Goal: Task Accomplishment & Management: Manage account settings

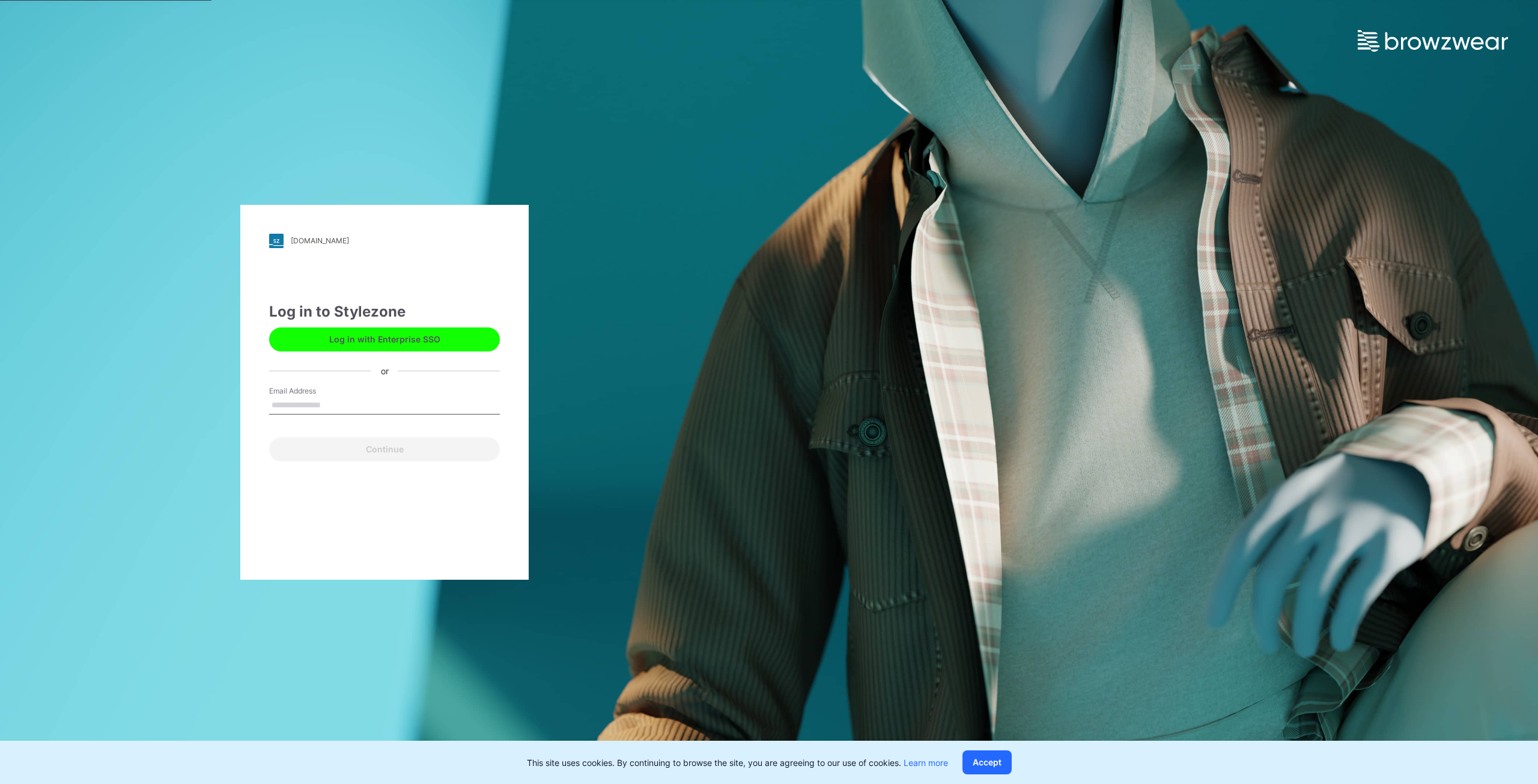
click at [299, 148] on input "Email Address" at bounding box center [384, 405] width 231 height 18
type input "**********"
click at [299, 148] on button "Continue" at bounding box center [384, 450] width 231 height 24
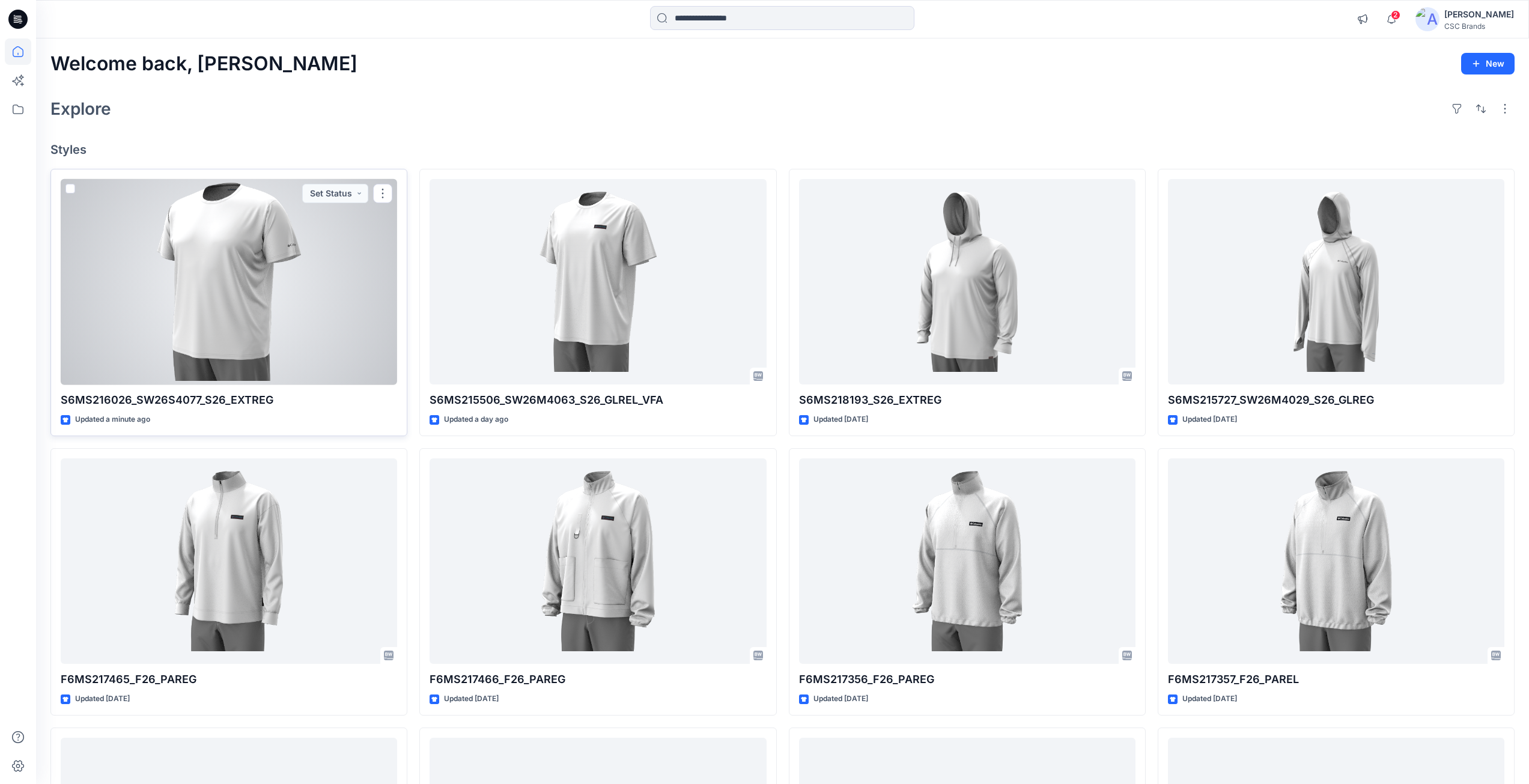
click at [316, 281] on div at bounding box center [229, 282] width 337 height 206
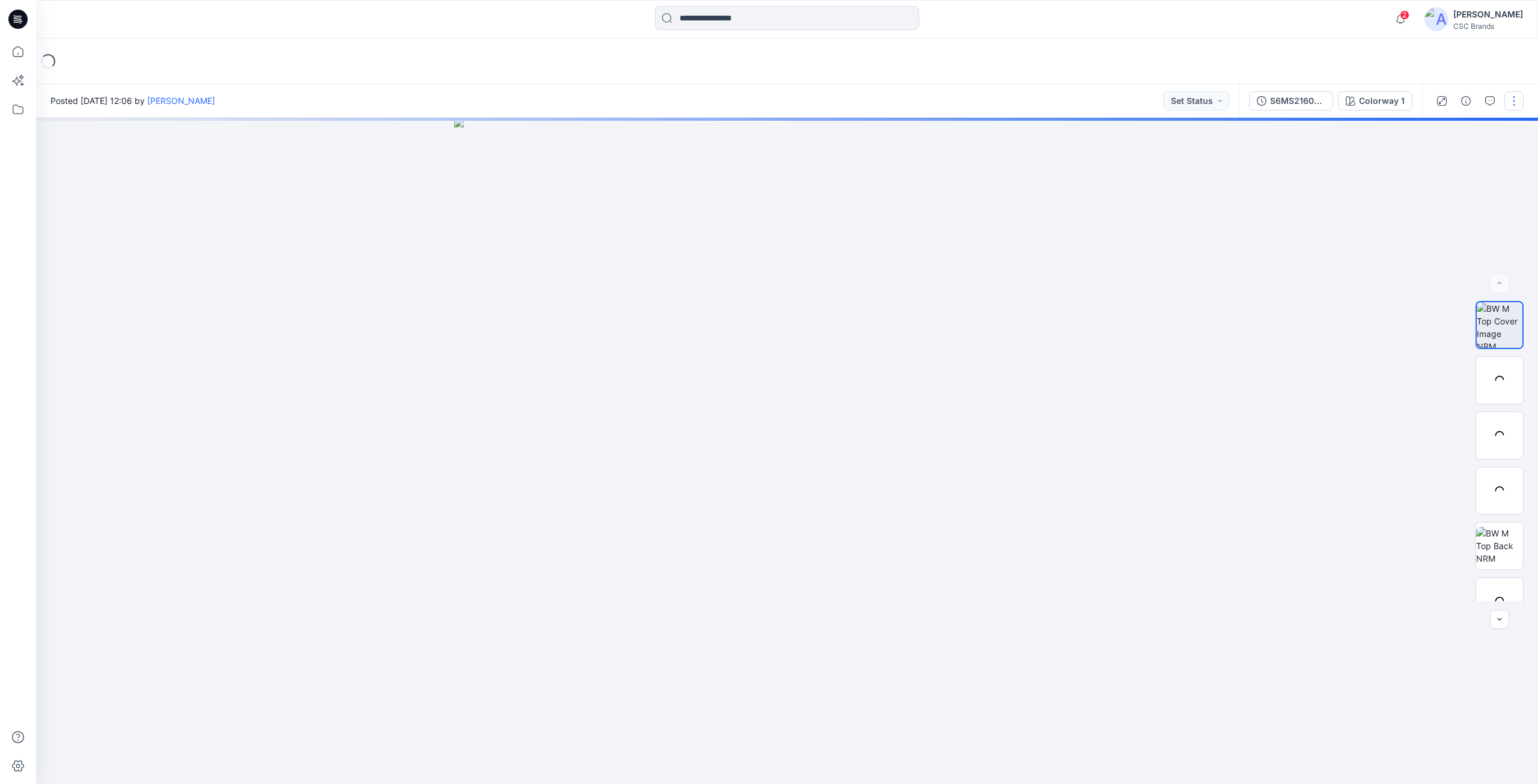
click at [1513, 104] on button "button" at bounding box center [1513, 100] width 19 height 19
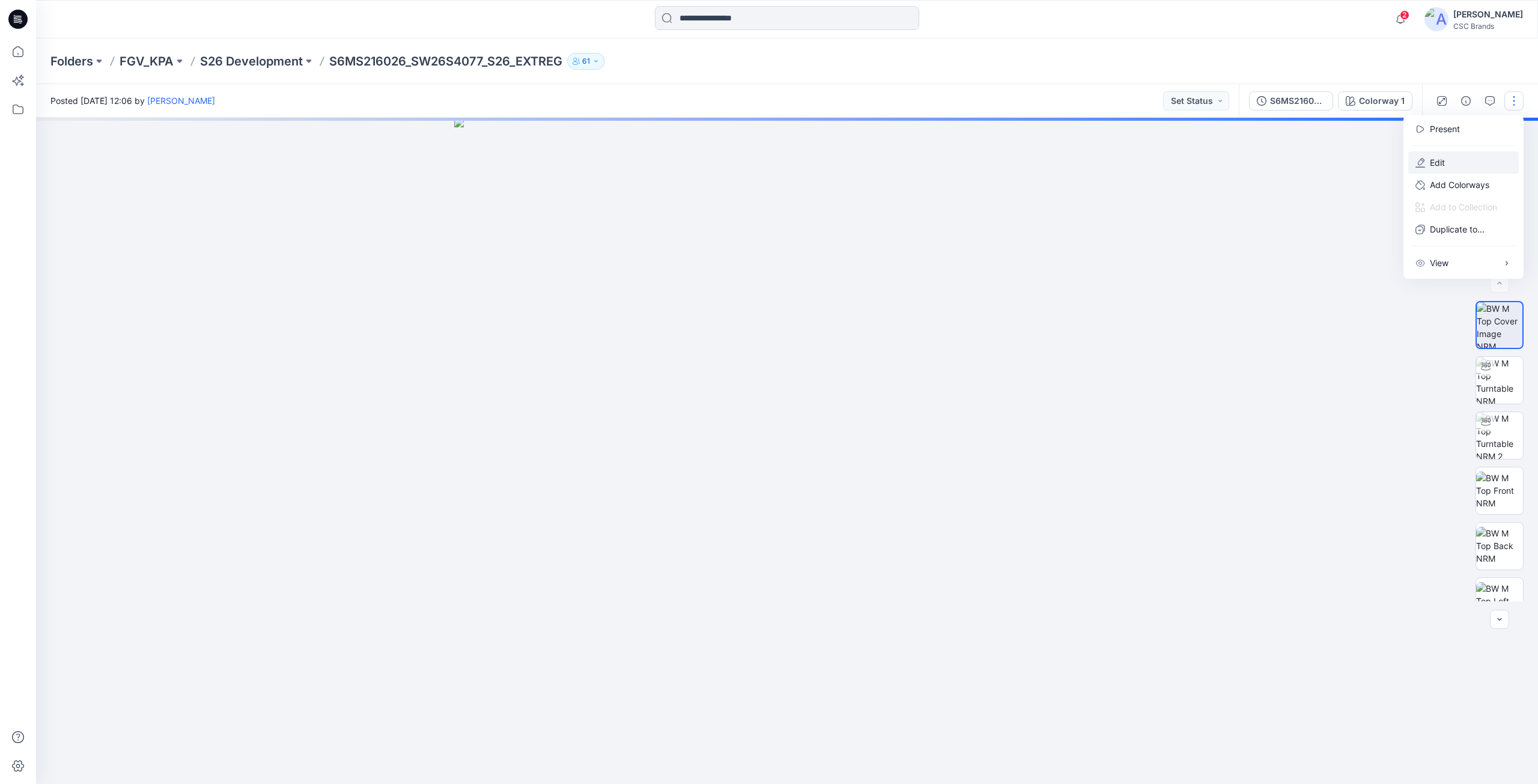
click at [1427, 161] on button "Edit" at bounding box center [1464, 163] width 111 height 22
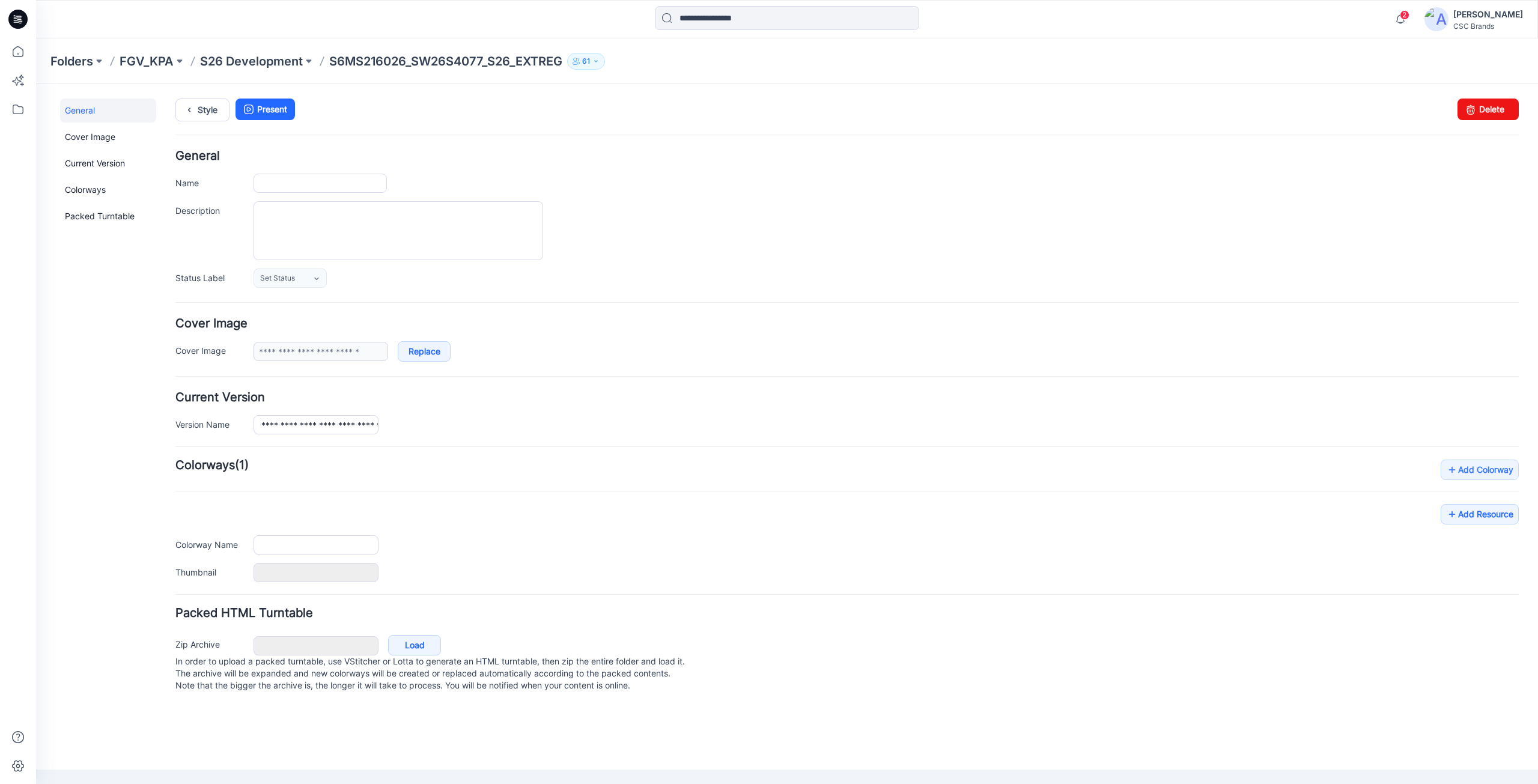
type input "**********"
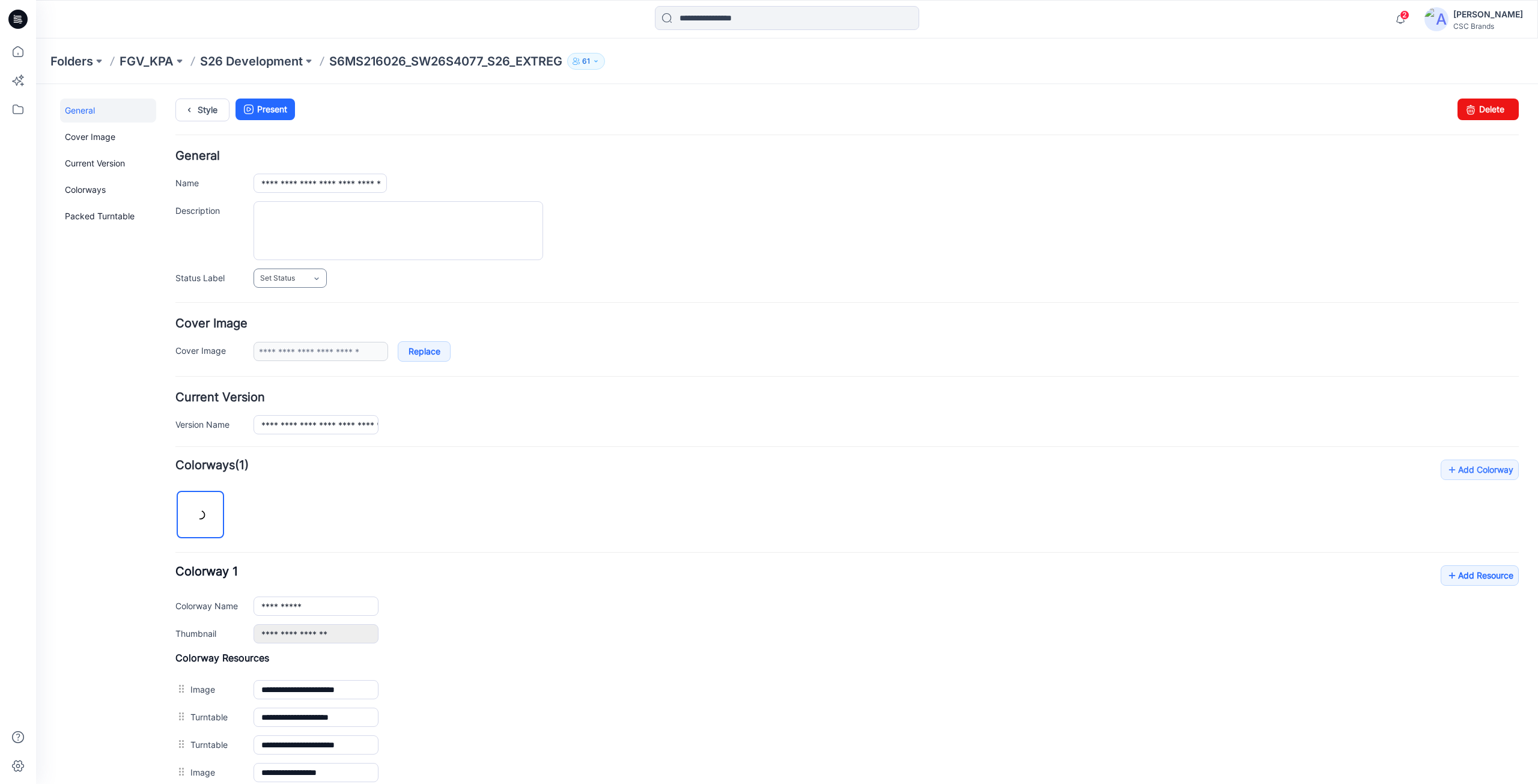
click at [288, 276] on span "Set Status" at bounding box center [278, 278] width 35 height 12
click at [279, 403] on link "F/A Virtual" at bounding box center [302, 409] width 91 height 25
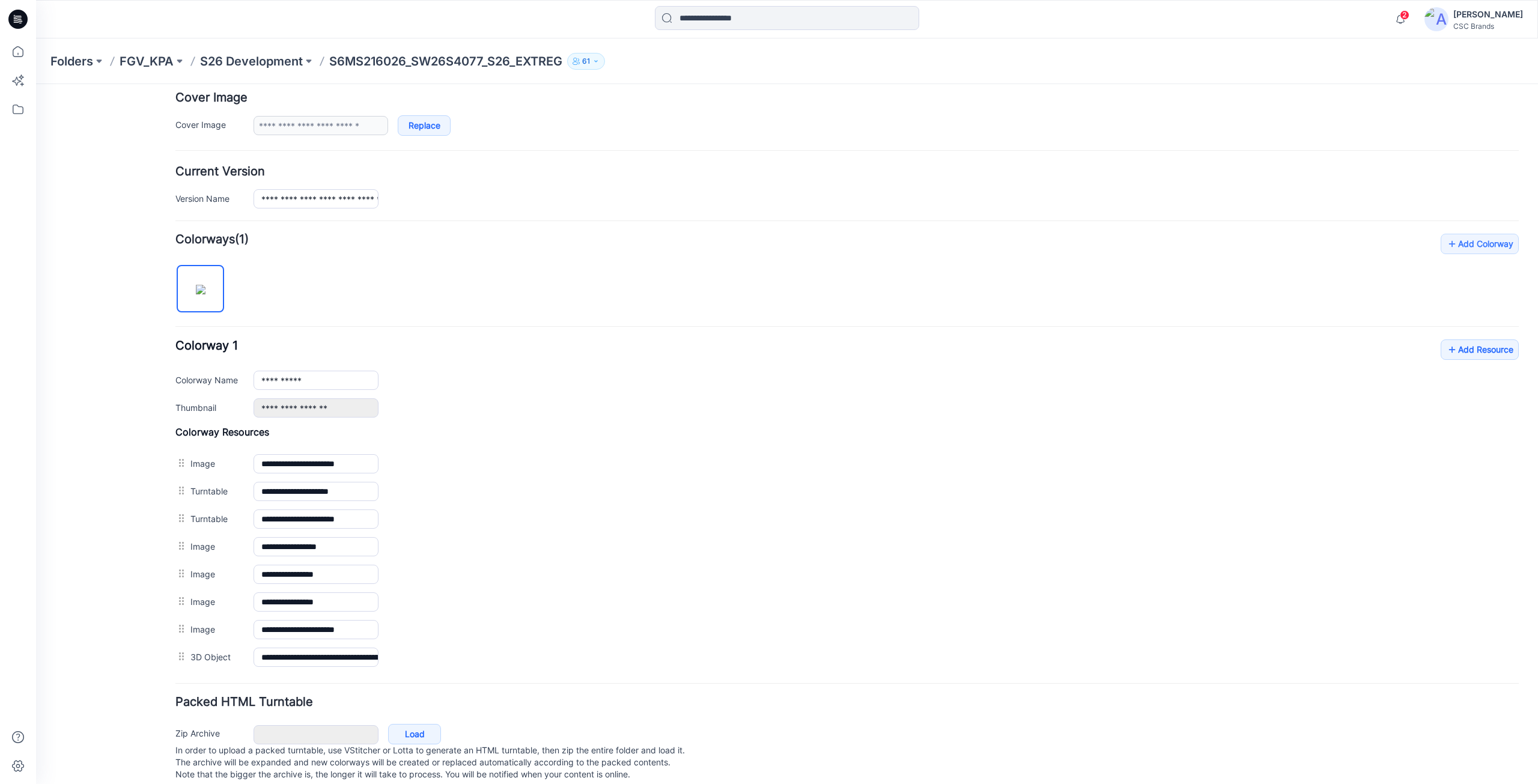
scroll to position [250, 0]
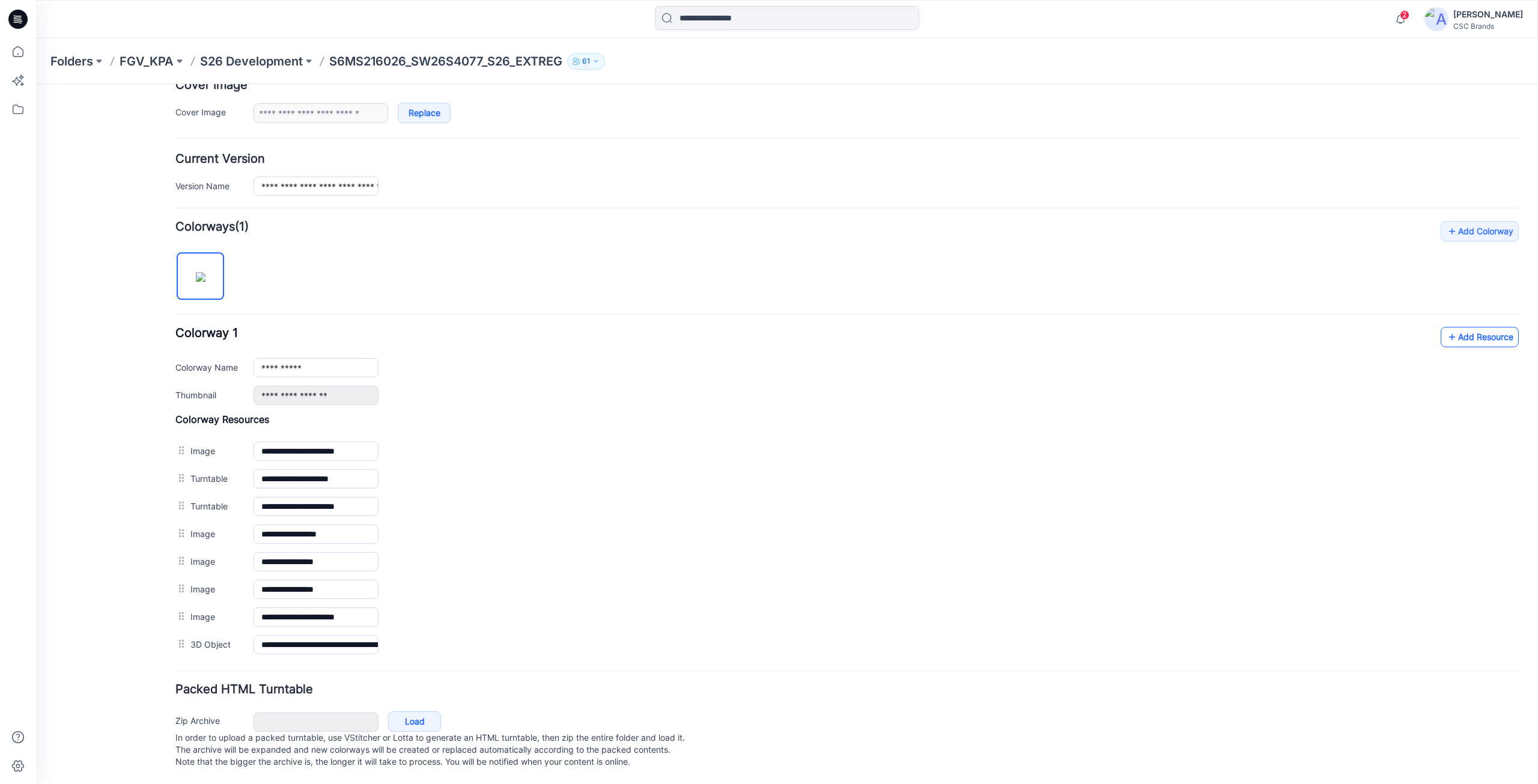
click at [1461, 327] on link "Add Resource" at bounding box center [1479, 337] width 78 height 20
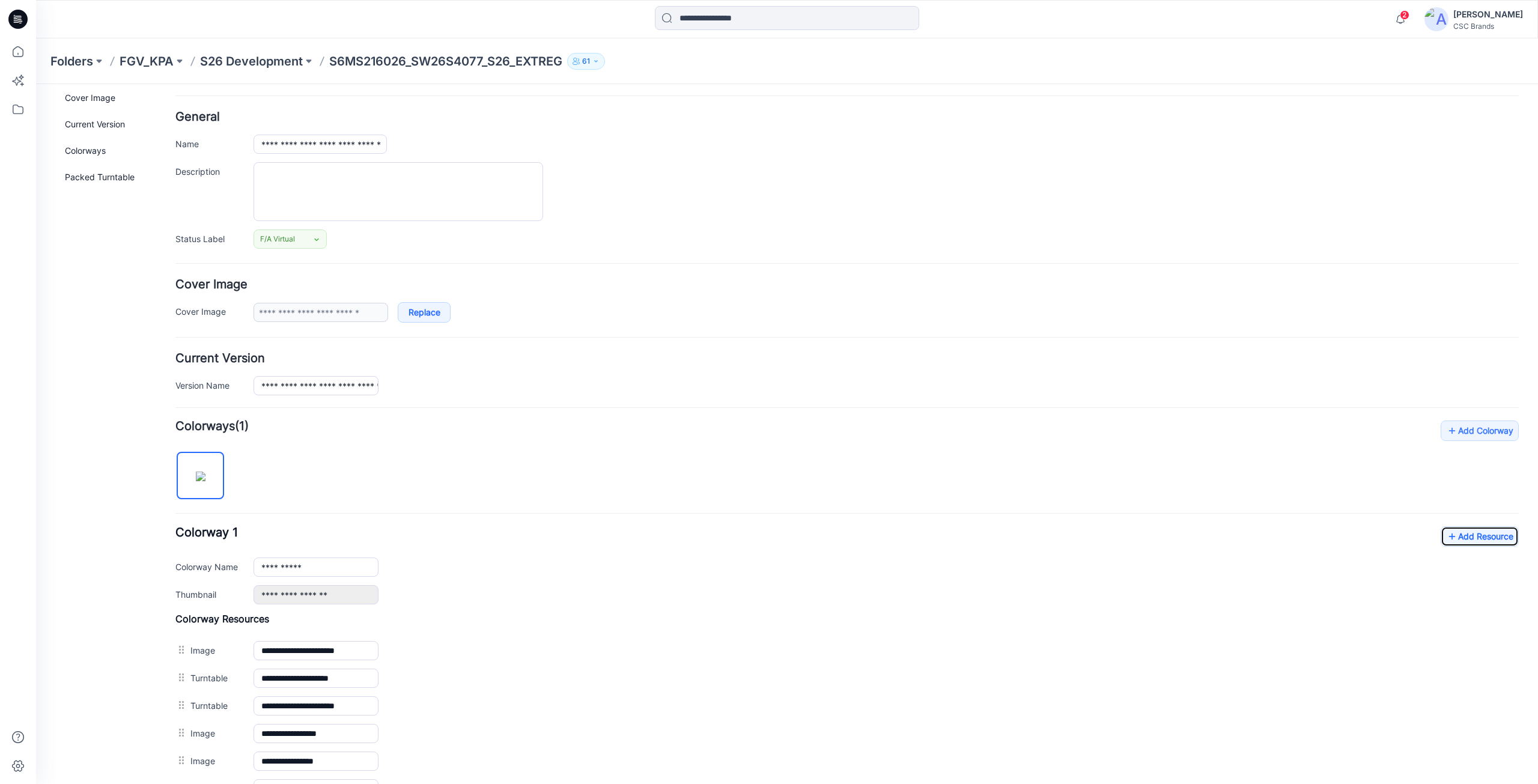
scroll to position [0, 0]
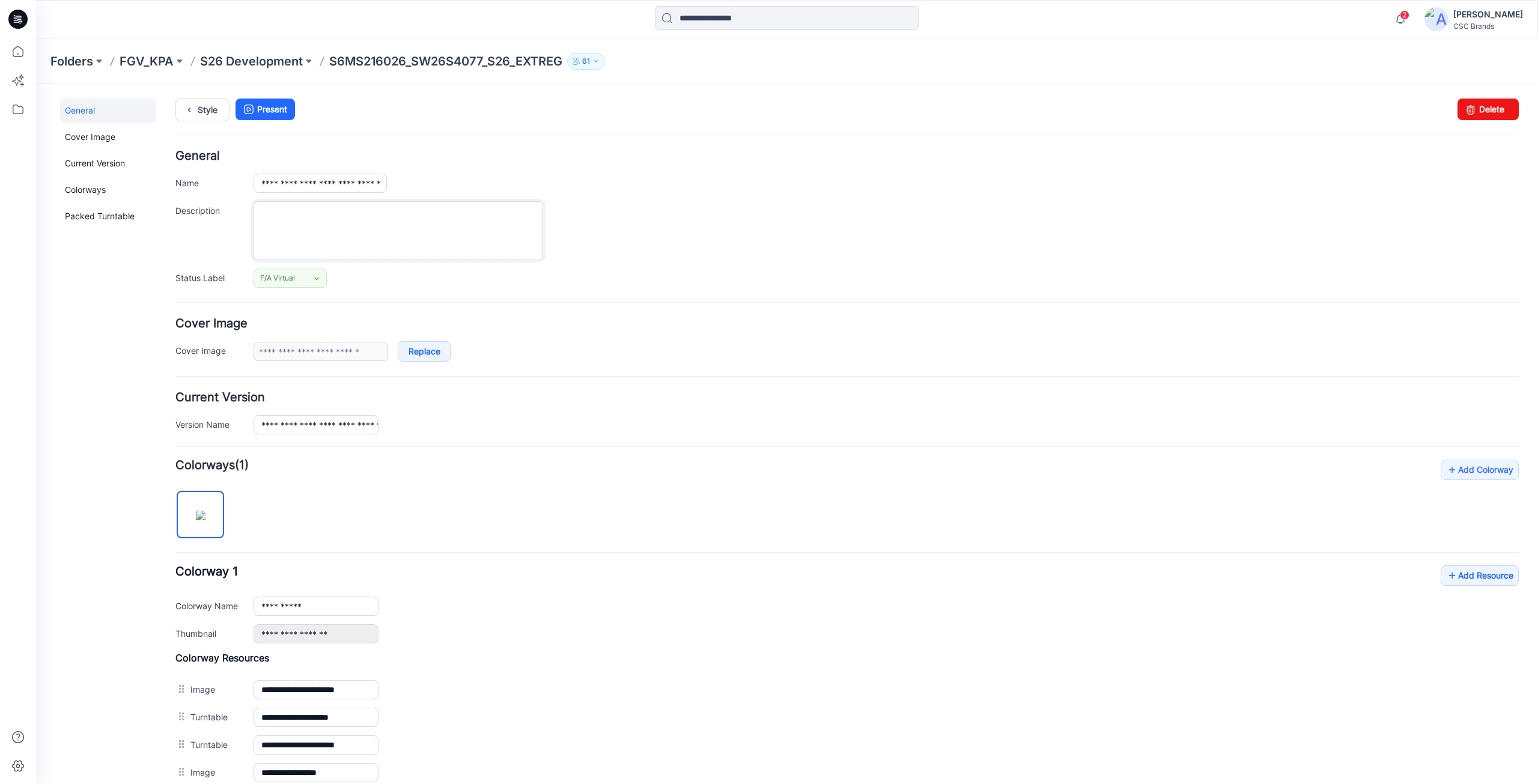
click at [381, 241] on textarea "Description" at bounding box center [398, 231] width 290 height 59
click at [631, 202] on div at bounding box center [886, 231] width 1265 height 59
click at [429, 243] on textarea "Description" at bounding box center [398, 231] width 290 height 59
click at [676, 224] on div at bounding box center [886, 231] width 1265 height 59
click at [401, 247] on textarea "Description" at bounding box center [398, 231] width 290 height 59
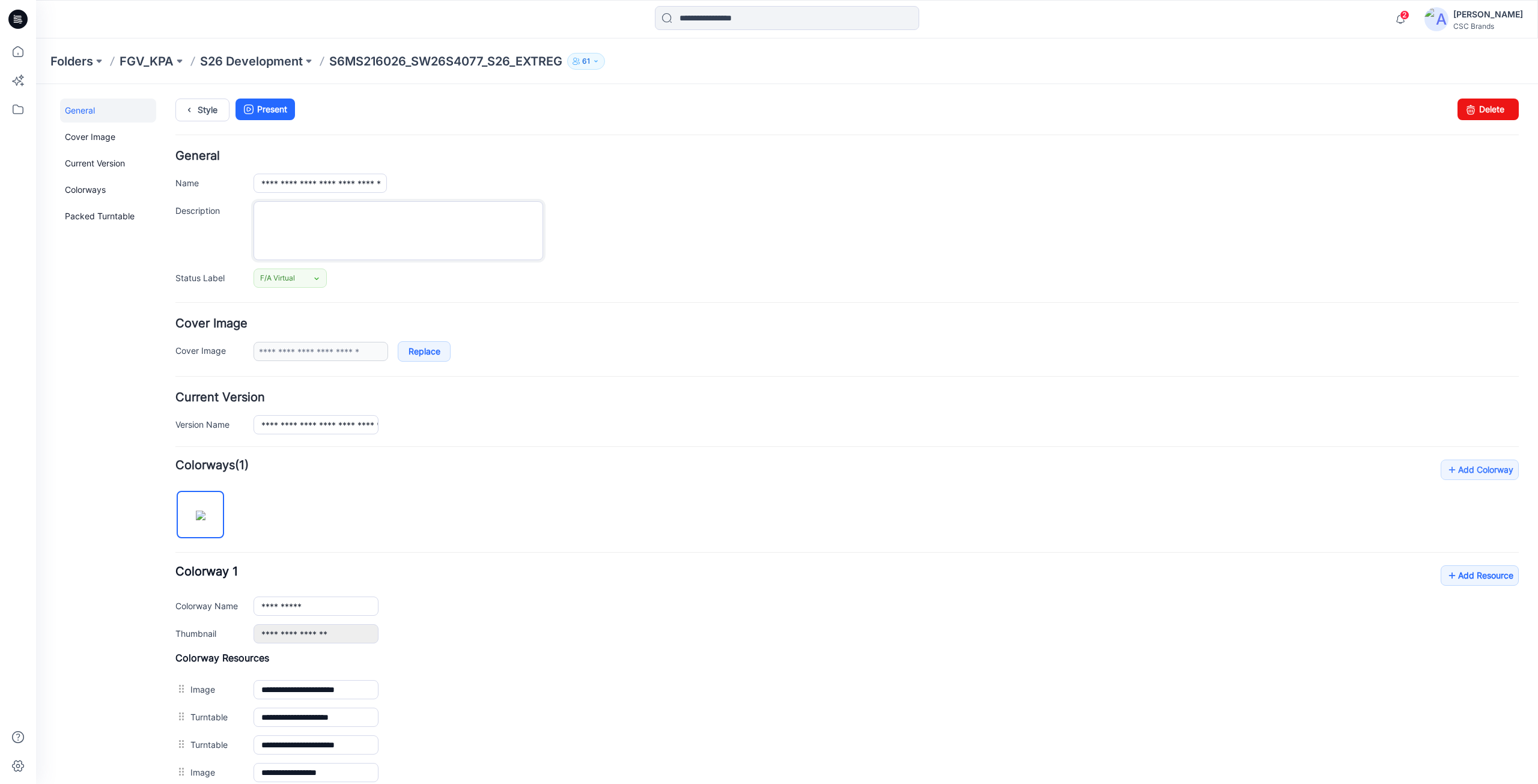
click at [401, 247] on textarea "Description" at bounding box center [398, 231] width 290 height 59
click at [405, 252] on textarea "Description" at bounding box center [398, 231] width 290 height 59
click at [274, 262] on div "**********" at bounding box center [846, 219] width 1343 height 137
click at [285, 250] on textarea "Description" at bounding box center [398, 231] width 290 height 59
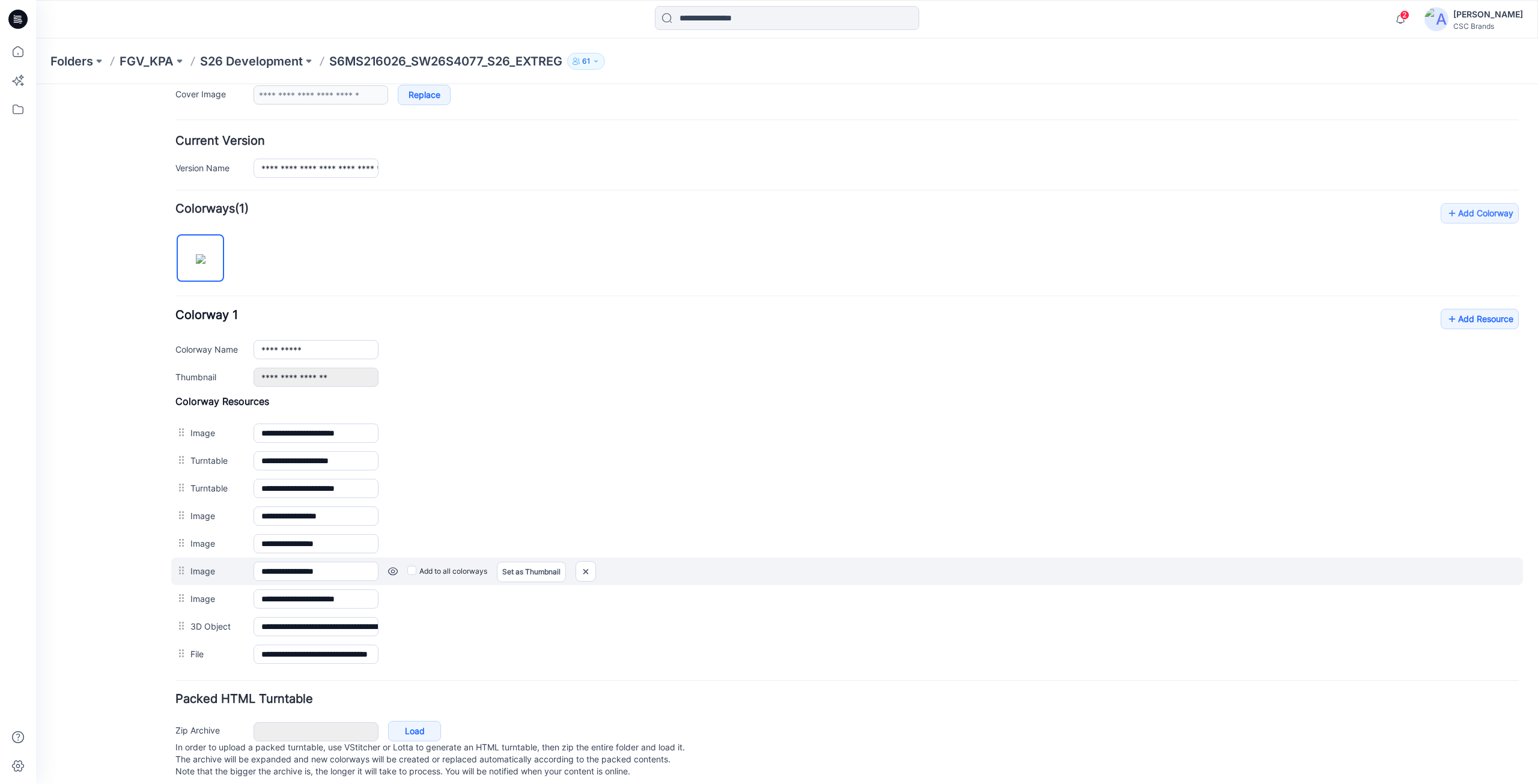
scroll to position [278, 0]
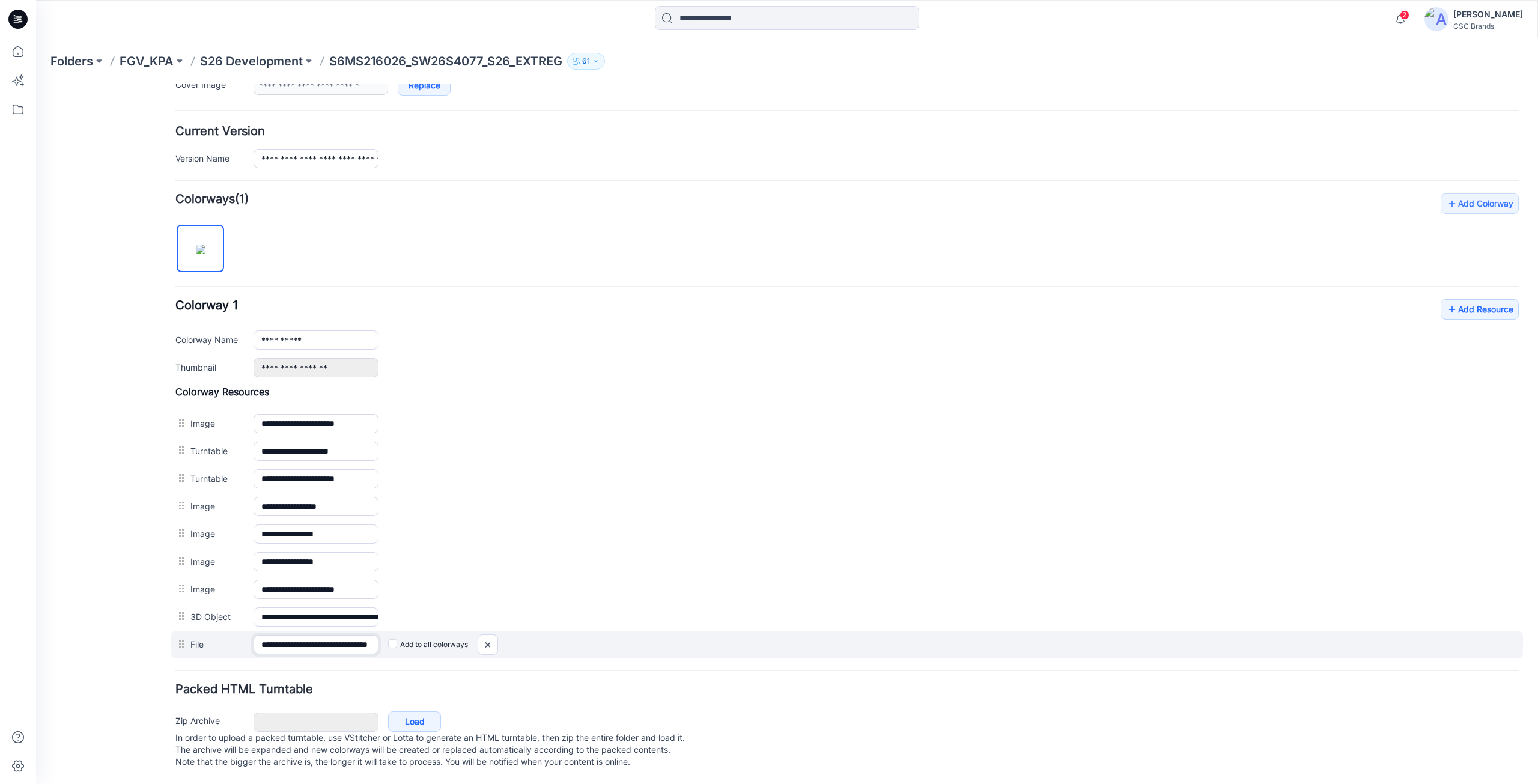
click at [325, 640] on input "**********" at bounding box center [316, 644] width 125 height 19
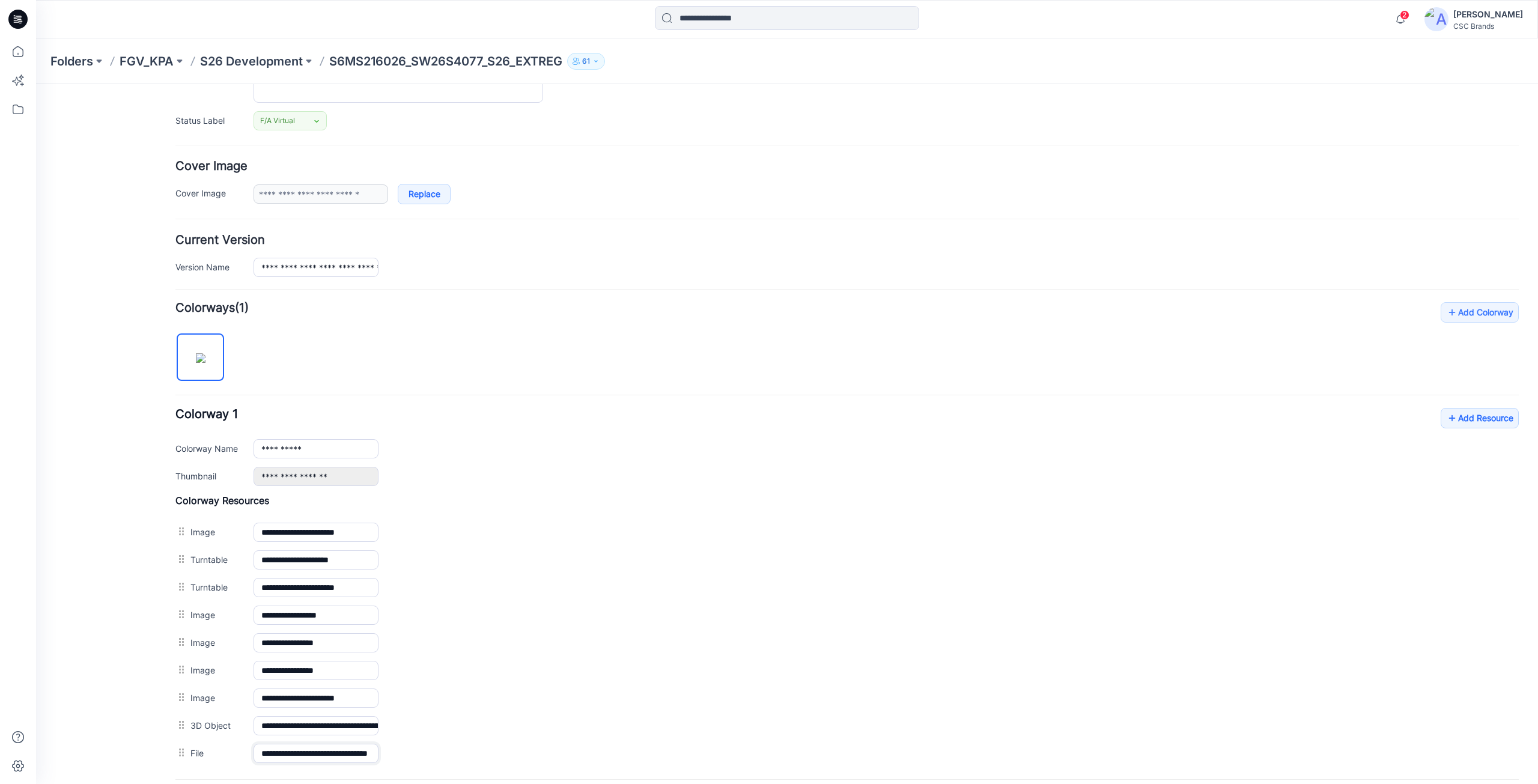
scroll to position [38, 0]
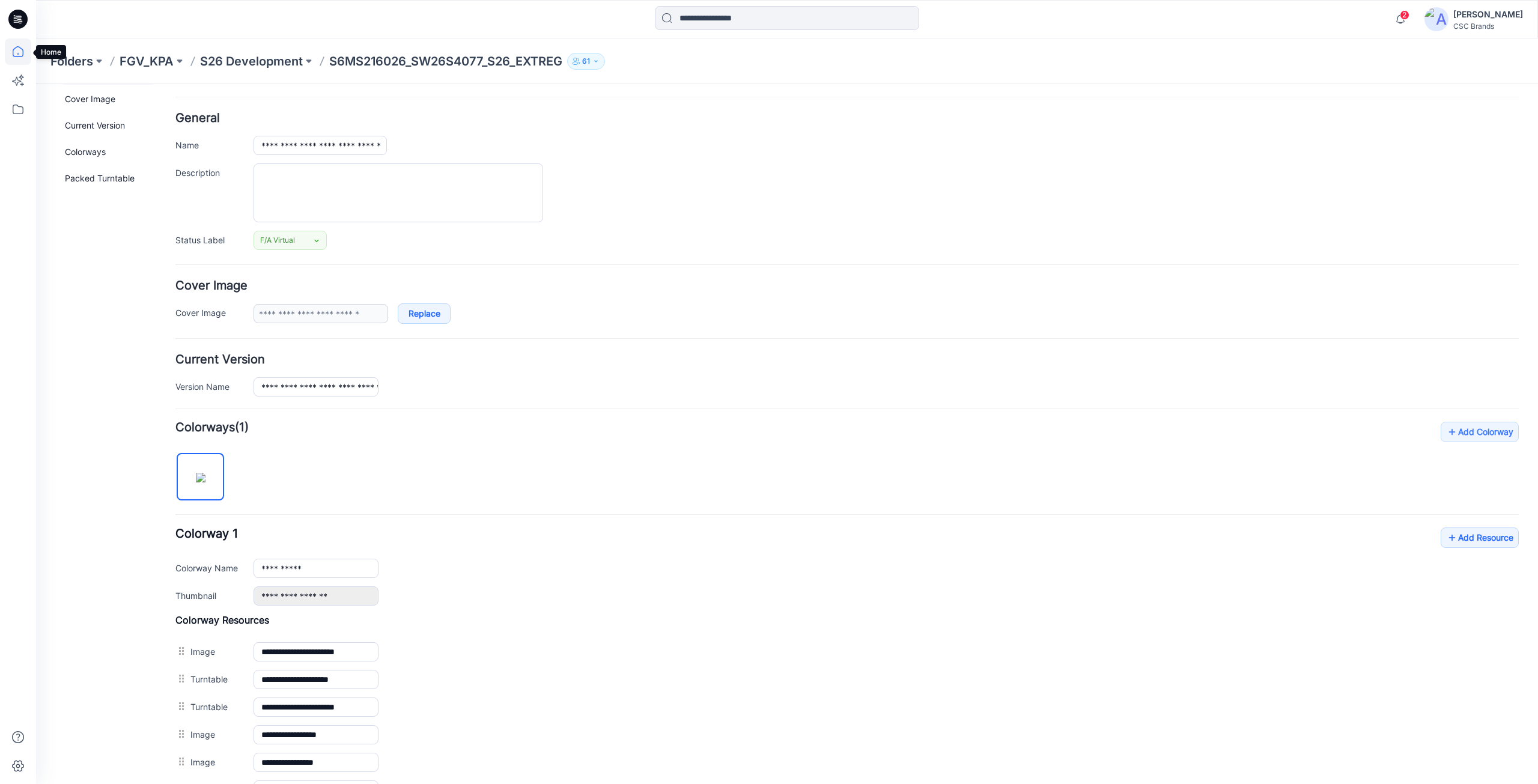
click at [17, 58] on icon at bounding box center [18, 52] width 27 height 27
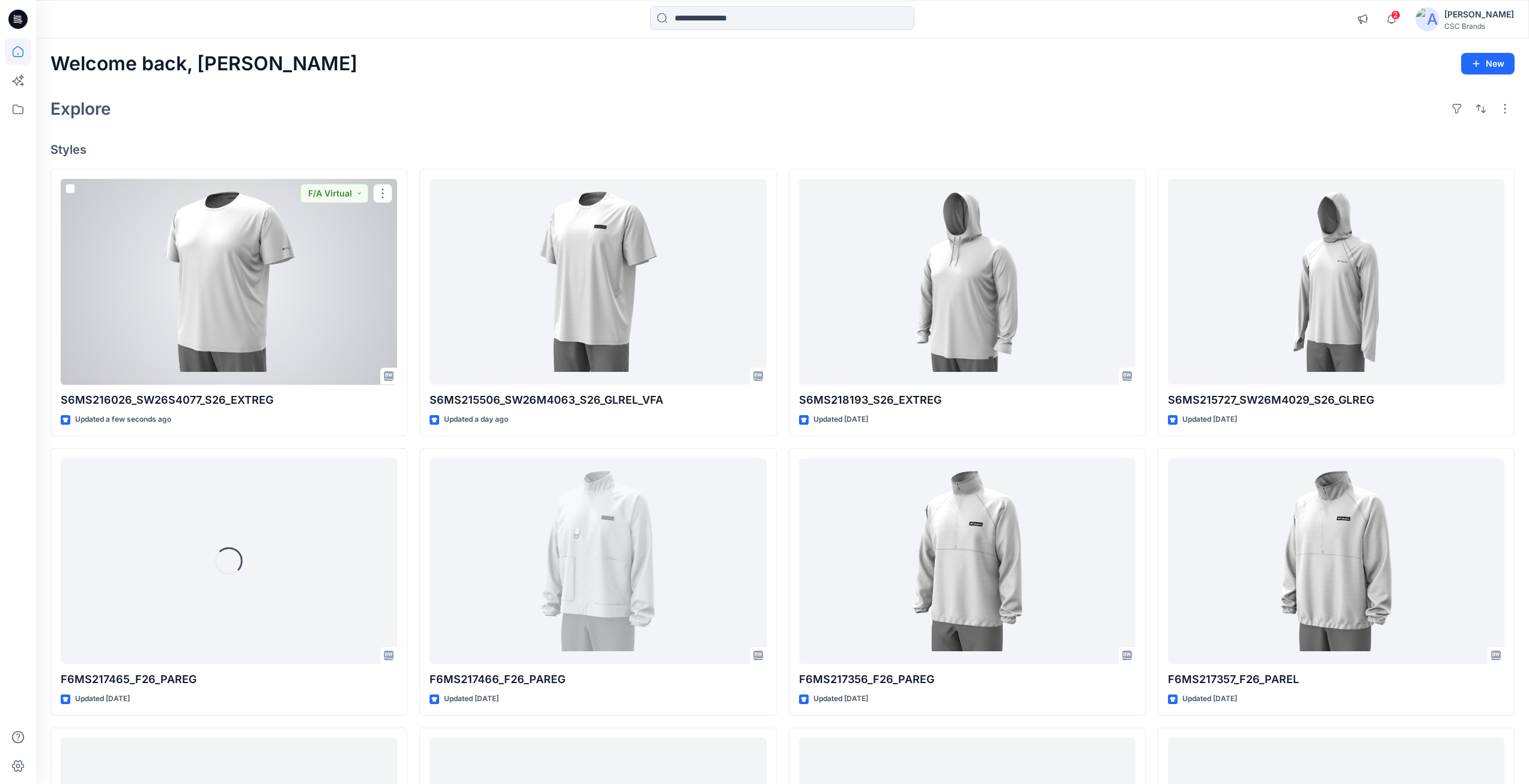
click at [289, 304] on div at bounding box center [229, 282] width 337 height 206
